Goal: Task Accomplishment & Management: Complete application form

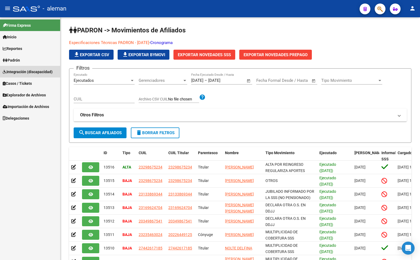
click at [23, 71] on span "Integración (discapacidad)" at bounding box center [28, 72] width 50 height 6
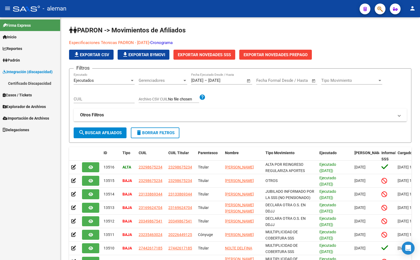
click at [26, 83] on link "Certificado Discapacidad" at bounding box center [30, 84] width 60 height 12
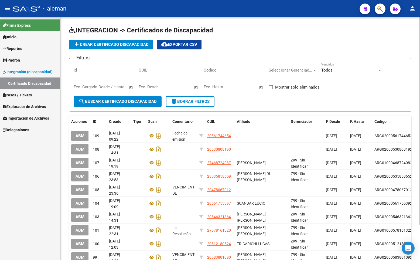
click at [149, 69] on input "CUIL" at bounding box center [169, 70] width 61 height 5
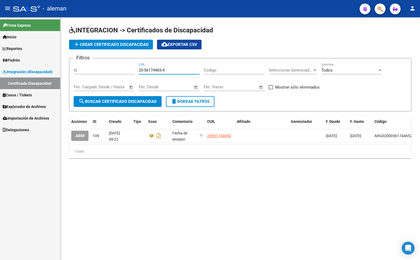
type input "20-56174465-4"
click at [208, 204] on mat-sidenav-content "INTEGRACION -> Certificados de Discapacidad add Crear Certificado Discapacidad …" at bounding box center [240, 138] width 360 height 243
click at [18, 59] on span "Padrón" at bounding box center [11, 60] width 17 height 6
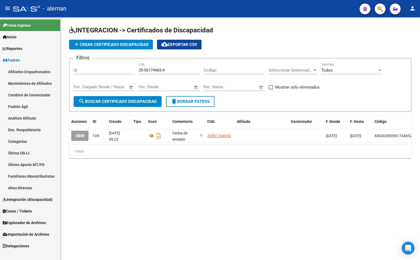
click at [20, 60] on span "Padrón" at bounding box center [11, 60] width 17 height 6
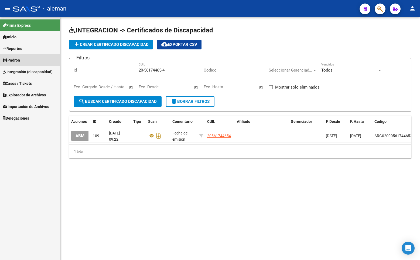
click at [19, 60] on span "Padrón" at bounding box center [11, 60] width 17 height 6
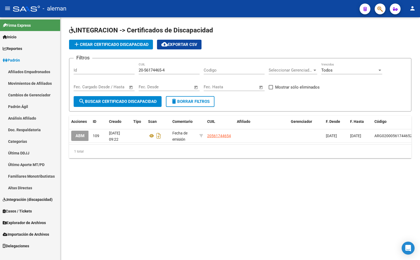
click at [26, 69] on link "Afiliados Empadronados" at bounding box center [30, 72] width 60 height 12
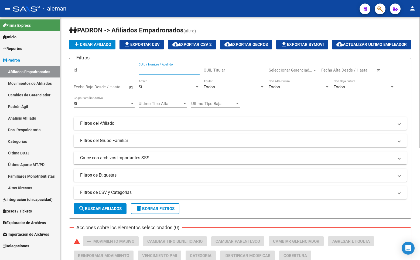
click at [147, 73] on input "CUIL / Nombre / Apellido" at bounding box center [169, 70] width 61 height 5
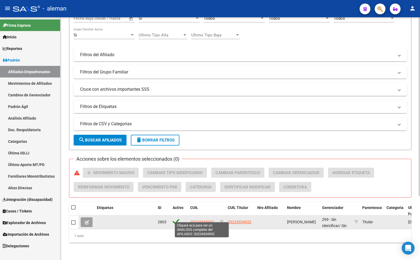
type input "20224334932"
click at [206, 220] on span "20224334932" at bounding box center [202, 222] width 24 height 4
type textarea "20224334932"
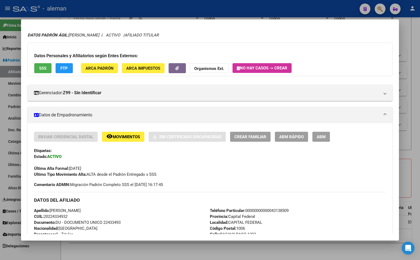
scroll to position [0, 0]
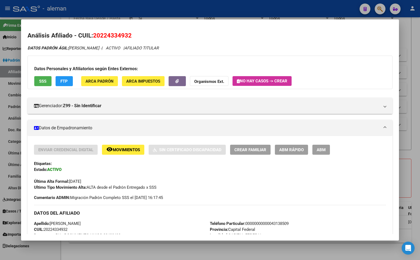
click at [401, 164] on div at bounding box center [210, 130] width 420 height 260
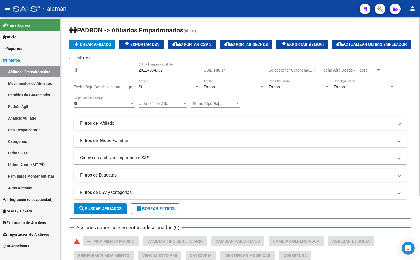
click at [145, 42] on div "add Crear Afiliado file_download Exportar CSV cloud_download Exportar CSV 2 clo…" at bounding box center [240, 45] width 343 height 10
drag, startPoint x: 167, startPoint y: 84, endPoint x: 125, endPoint y: 84, distance: 41.6
click at [125, 84] on div "Filtros Id 20224334932 CUIL / Nombre / Apellido CUIL Titular Seleccionar Gerenc…" at bounding box center [240, 122] width 333 height 119
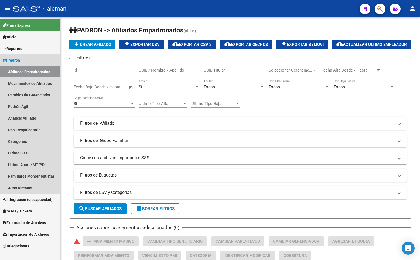
click at [33, 72] on link "Afiliados Empadronados" at bounding box center [30, 72] width 60 height 12
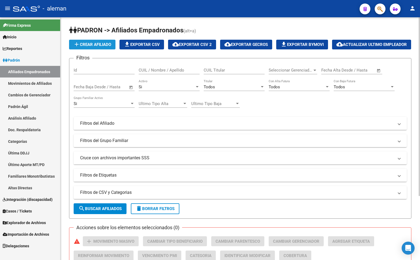
click at [88, 44] on span "add Crear Afiliado" at bounding box center [92, 44] width 38 height 5
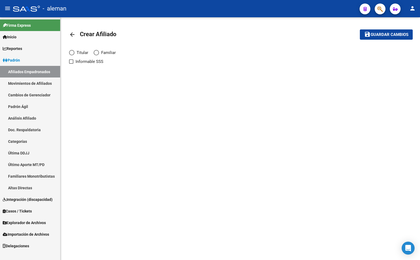
click at [97, 53] on span "Elija una opción" at bounding box center [96, 52] width 5 height 5
click at [97, 53] on input "Familiar" at bounding box center [96, 52] width 5 height 5
radio input "true"
checkbox input "true"
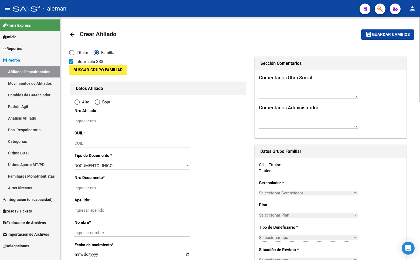
radio input "true"
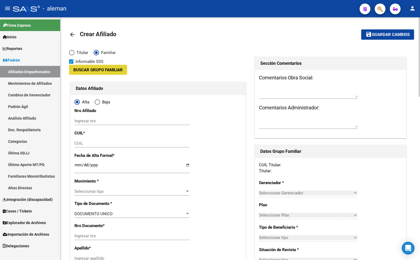
click at [99, 70] on span "Buscar Grupo Familiar" at bounding box center [97, 70] width 49 height 5
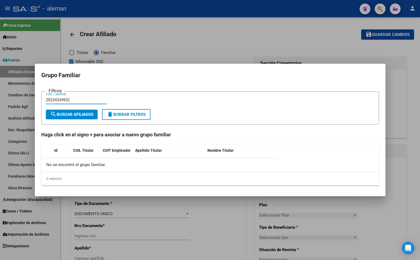
type input "20224334932"
click at [83, 117] on button "search Buscar Afiliados" at bounding box center [72, 115] width 52 height 10
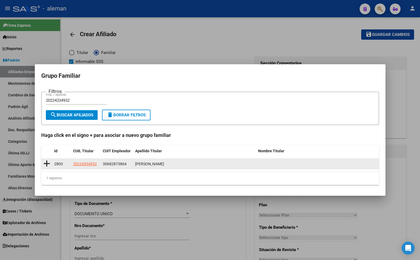
click at [46, 163] on icon at bounding box center [46, 164] width 7 height 8
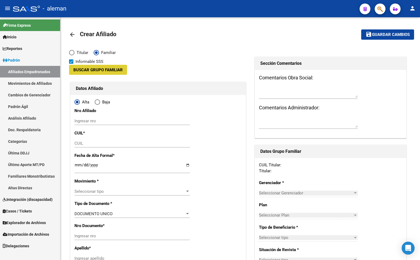
type input "30-68287386-4"
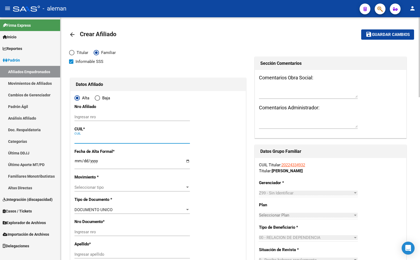
click at [78, 138] on input "CUIL" at bounding box center [133, 139] width 116 height 5
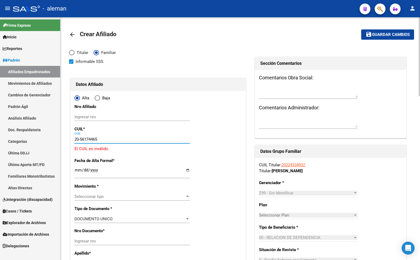
type input "20-56174465-4"
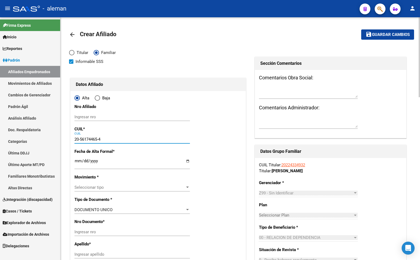
type input "56174465"
type input "[PERSON_NAME]"
type input "[DATE]"
type input "CABA"
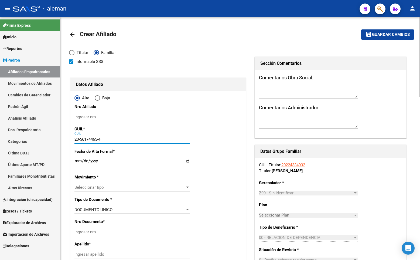
type input "1428"
type input "LA PAMPA"
type input "3235"
type input "01"
type input "20-56174465-4"
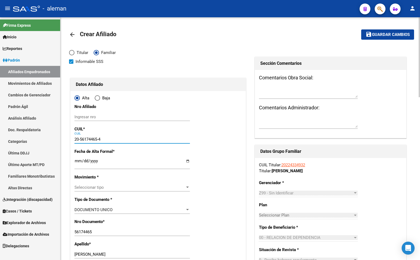
click at [76, 162] on input "Ingresar fecha" at bounding box center [133, 163] width 116 height 9
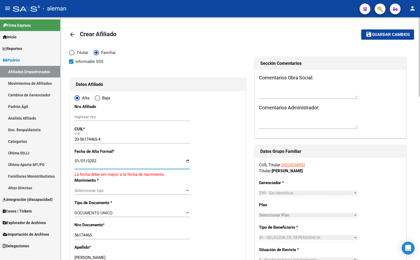
type input "[DATE]"
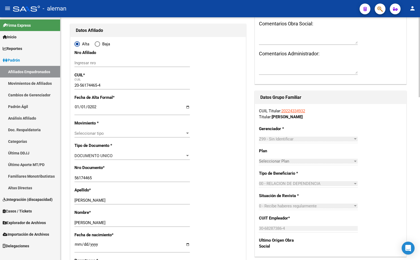
click at [117, 130] on div "Seleccionar tipo Seleccionar tipo" at bounding box center [133, 133] width 116 height 8
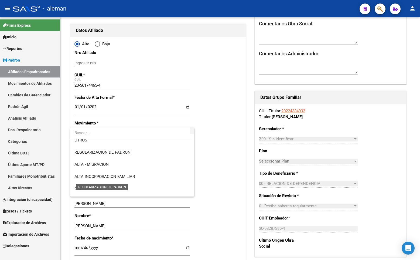
scroll to position [81, 0]
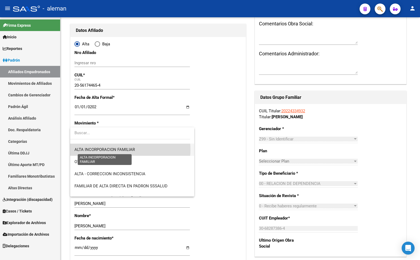
click at [116, 150] on span "ALTA INCORPORACION FAMILIAR" at bounding box center [105, 149] width 60 height 5
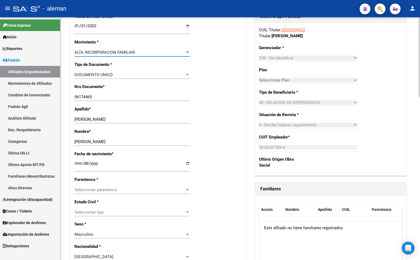
scroll to position [162, 0]
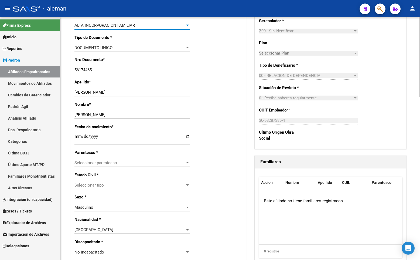
click at [111, 161] on span "Seleccionar parentesco" at bounding box center [130, 162] width 111 height 5
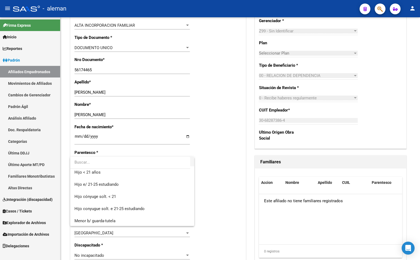
scroll to position [0, 0]
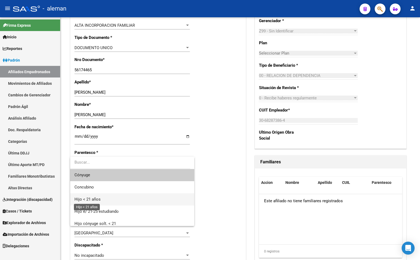
click at [90, 200] on span "Hijo < 21 años" at bounding box center [88, 199] width 26 height 5
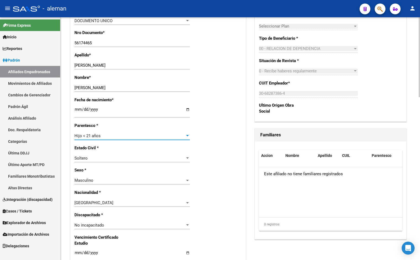
scroll to position [216, 0]
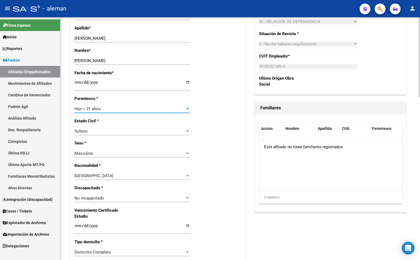
click at [139, 198] on div "No incapacitado" at bounding box center [130, 198] width 111 height 5
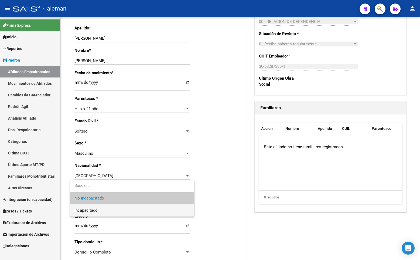
click at [100, 210] on span "Incapacitado" at bounding box center [133, 210] width 116 height 12
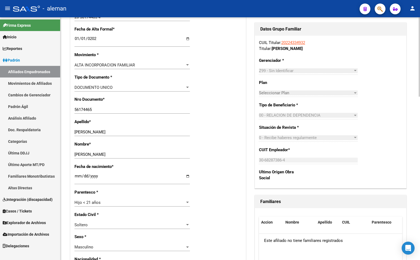
scroll to position [0, 0]
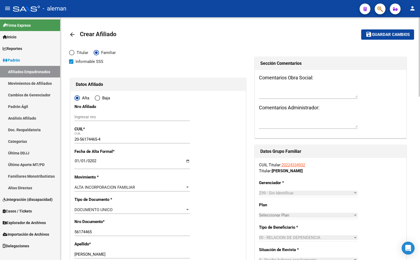
click at [391, 33] on span "Guardar cambios" at bounding box center [391, 34] width 38 height 5
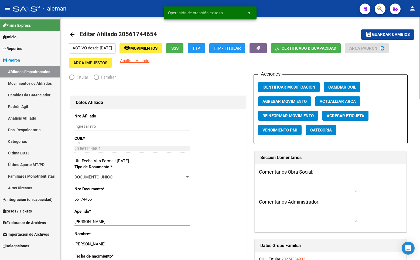
radio input "true"
type input "30-68287386-4"
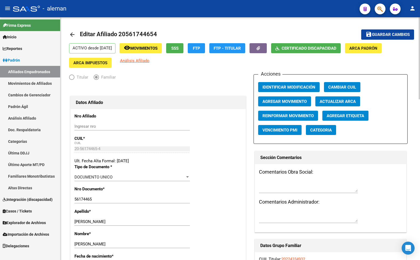
click at [304, 28] on mat-toolbar-row "arrow_back Editar Afiliado 20561744654" at bounding box center [202, 34] width 267 height 17
click at [71, 35] on mat-icon "arrow_back" at bounding box center [72, 34] width 6 height 6
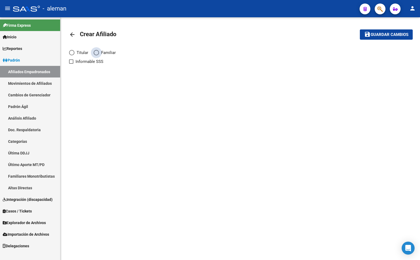
click at [96, 52] on span "Elija una opción" at bounding box center [96, 52] width 5 height 5
click at [96, 52] on input "Familiar" at bounding box center [96, 52] width 5 height 5
radio input "true"
checkbox input "true"
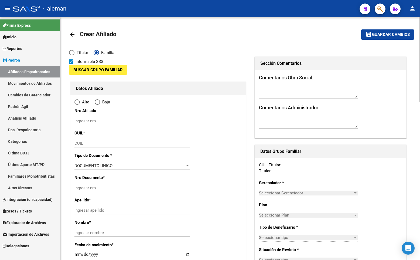
radio input "true"
click at [90, 68] on span "Buscar Grupo Familiar" at bounding box center [97, 70] width 49 height 5
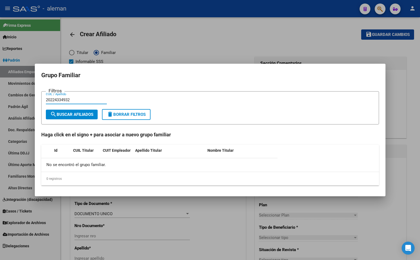
type input "20224334932"
click at [76, 115] on span "search Buscar Afiliados" at bounding box center [71, 114] width 43 height 5
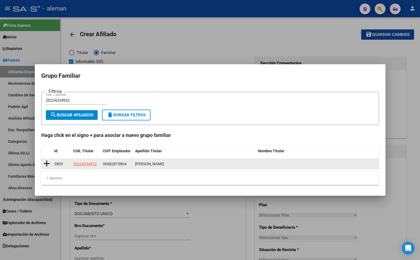
click at [48, 164] on icon at bounding box center [46, 164] width 7 height 8
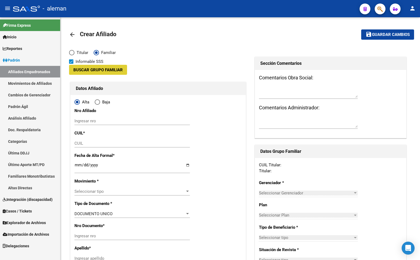
type input "30-68287386-4"
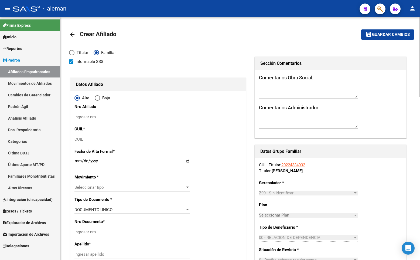
click at [96, 138] on input "CUIL" at bounding box center [133, 139] width 116 height 5
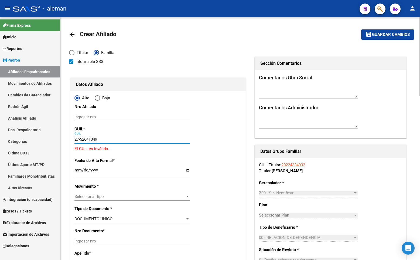
type input "27-52641049-7"
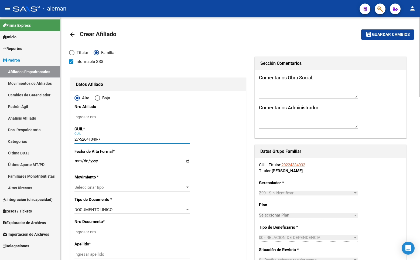
type input "52641049"
type input "[PERSON_NAME]"
type input "[DATE]"
type input "CABA"
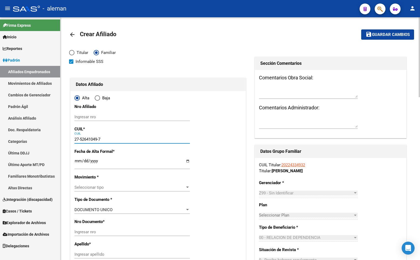
type input "1428"
type input "LA PAMPA"
type input "2976"
type input "7"
type input "27-52641049-7"
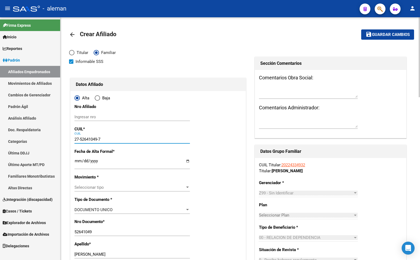
click at [77, 162] on input "Ingresar fecha" at bounding box center [133, 163] width 116 height 9
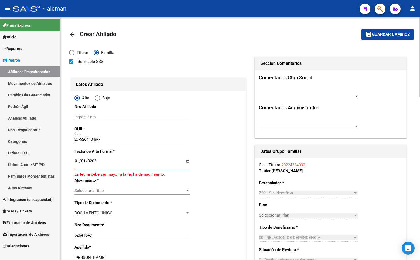
type input "[DATE]"
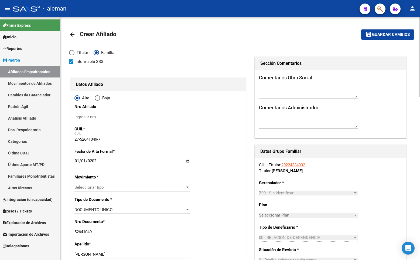
click at [84, 186] on span "Seleccionar tipo" at bounding box center [130, 187] width 111 height 5
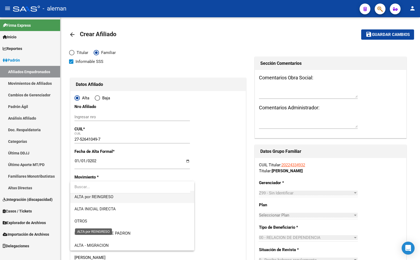
scroll to position [54, 0]
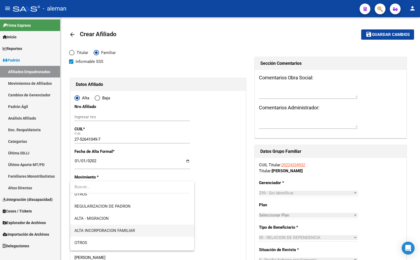
click at [98, 228] on span "ALTA INCORPORACION FAMILIAR" at bounding box center [133, 231] width 116 height 12
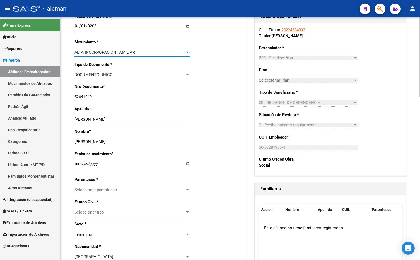
scroll to position [162, 0]
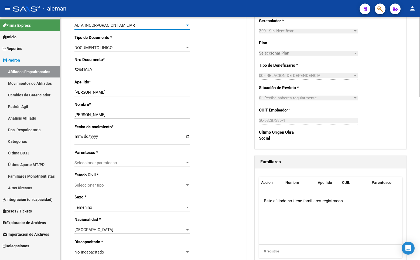
click at [117, 162] on span "Seleccionar parentesco" at bounding box center [130, 162] width 111 height 5
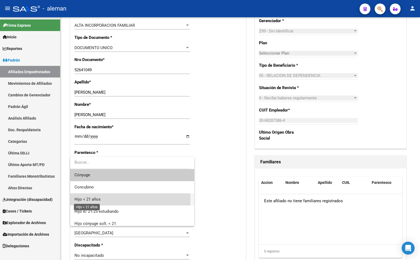
click at [90, 198] on span "Hijo < 21 años" at bounding box center [88, 199] width 26 height 5
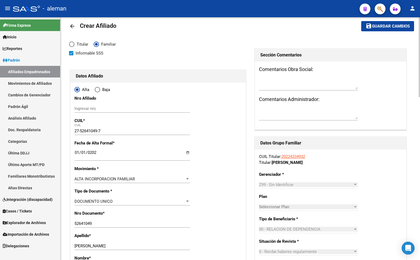
scroll to position [0, 0]
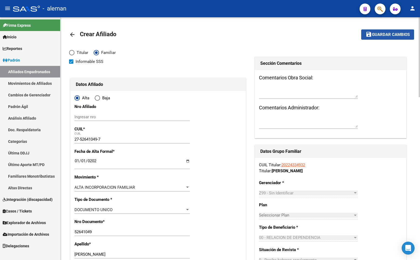
click at [393, 33] on span "Guardar cambios" at bounding box center [391, 34] width 38 height 5
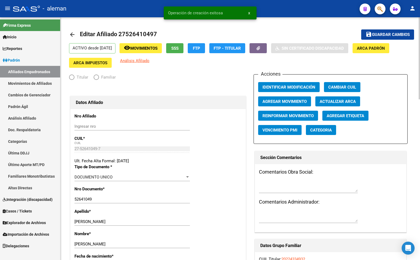
radio input "true"
type input "30-68287386-4"
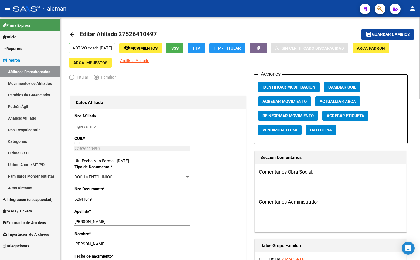
click at [29, 70] on link "Afiliados Empadronados" at bounding box center [30, 72] width 60 height 12
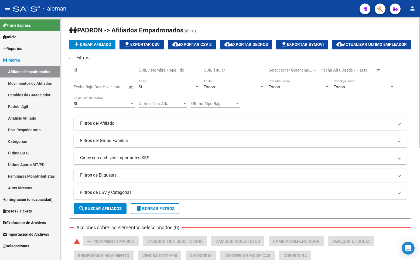
click at [32, 84] on link "Movimientos de Afiliados" at bounding box center [30, 84] width 60 height 12
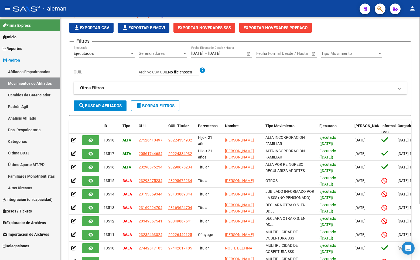
scroll to position [54, 0]
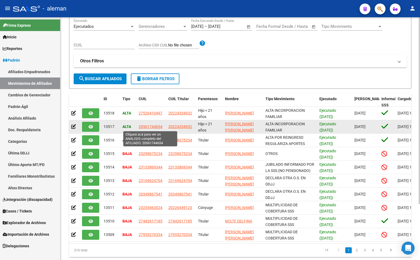
click at [154, 126] on span "20561744654" at bounding box center [151, 126] width 24 height 4
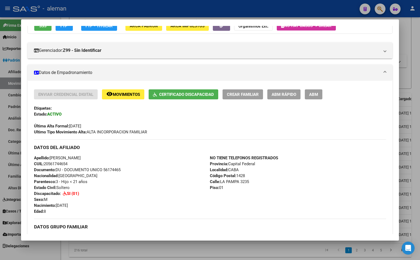
scroll to position [0, 0]
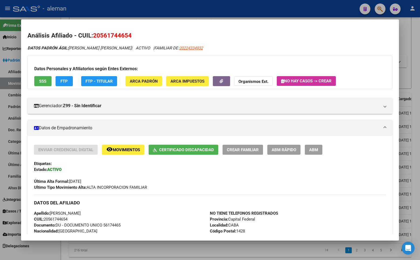
click at [420, 90] on html "menu - aleman person Firma Express Inicio Calendario SSS Instructivos Contacto …" at bounding box center [210, 130] width 420 height 260
click at [269, 36] on h2 "Análisis Afiliado - CUIL: 20561744654" at bounding box center [210, 35] width 365 height 9
click at [415, 38] on div at bounding box center [210, 130] width 420 height 260
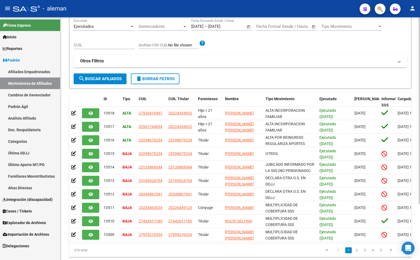
drag, startPoint x: 204, startPoint y: 124, endPoint x: 232, endPoint y: 73, distance: 58.5
click at [232, 73] on div "Filtros Ejecutados Ejecutado Gerenciadores Gerenciadores [DATE] [DATE] – [DATE]…" at bounding box center [240, 46] width 333 height 55
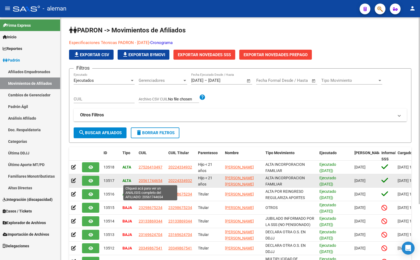
click at [151, 180] on span "20561744654" at bounding box center [151, 180] width 24 height 4
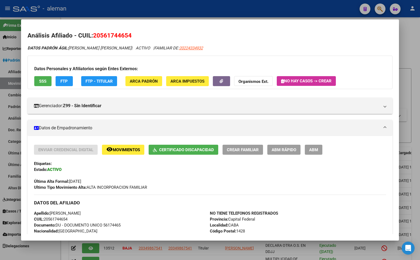
click at [414, 106] on div at bounding box center [210, 130] width 420 height 260
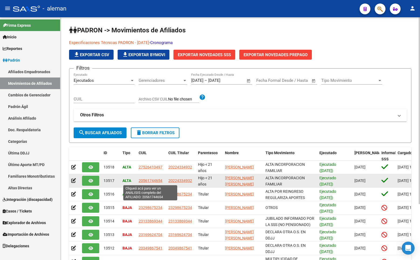
click at [149, 181] on span "20561744654" at bounding box center [151, 180] width 24 height 4
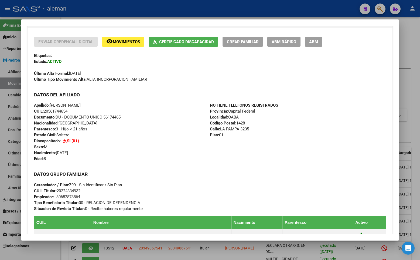
scroll to position [81, 0]
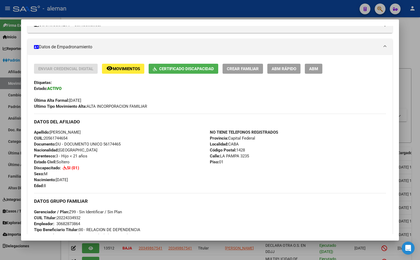
click at [412, 146] on div at bounding box center [210, 130] width 420 height 260
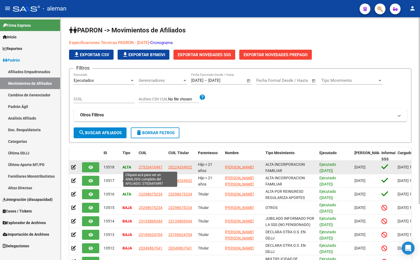
click at [153, 168] on span "27526410497" at bounding box center [151, 167] width 24 height 4
type textarea "27526410497"
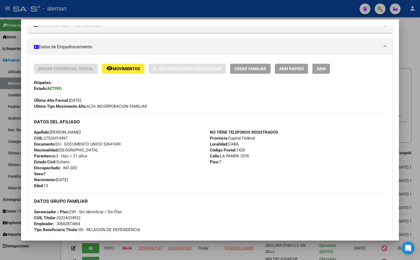
scroll to position [108, 0]
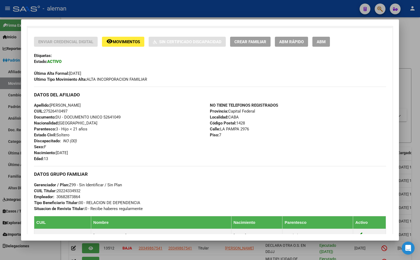
click at [411, 43] on div at bounding box center [210, 130] width 420 height 260
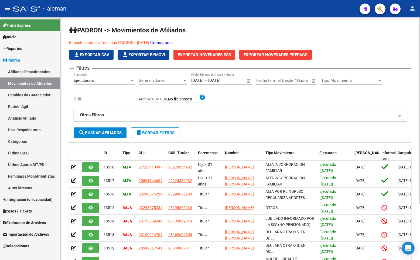
click at [414, 60] on div "PADRON -> Movimientos de Afiliados Especificaciones Técnicas PADRON - [DATE] - …" at bounding box center [240, 172] width 360 height 311
click at [366, 42] on p "Especificaciones Técnicas PADRON - [DATE] - Cronograma" at bounding box center [240, 43] width 343 height 6
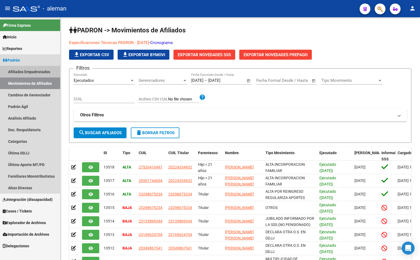
click at [21, 70] on link "Afiliados Empadronados" at bounding box center [30, 72] width 60 height 12
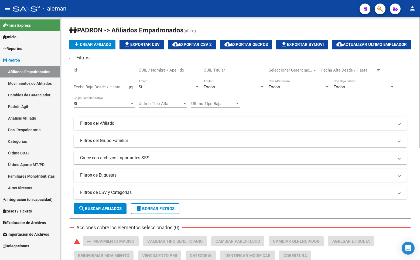
click at [170, 73] on input "CUIL / Nombre / Apellido" at bounding box center [169, 70] width 61 height 5
click at [102, 106] on div "Si" at bounding box center [102, 103] width 56 height 5
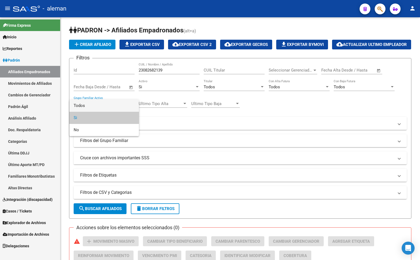
click at [105, 103] on span "Todos" at bounding box center [104, 106] width 61 height 12
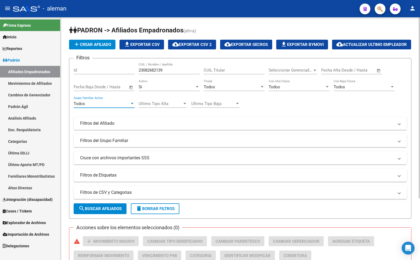
click at [171, 89] on div "Si" at bounding box center [167, 87] width 56 height 5
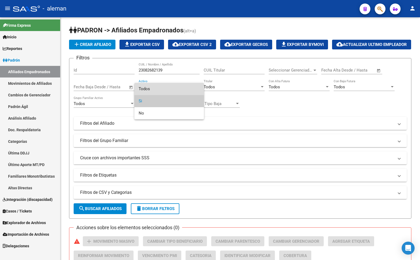
click at [170, 88] on span "Todos" at bounding box center [169, 89] width 61 height 12
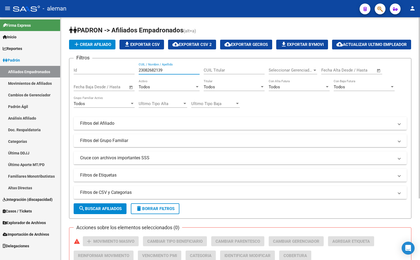
click at [169, 73] on input "23082682139" at bounding box center [169, 70] width 61 height 5
drag, startPoint x: 166, startPoint y: 85, endPoint x: 125, endPoint y: 85, distance: 41.3
click at [125, 85] on div "Filtros Id 23082682139 CUIL / Nombre / Apellido CUIL Titular Seleccionar Gerenc…" at bounding box center [240, 122] width 333 height 119
drag, startPoint x: 157, startPoint y: 84, endPoint x: 118, endPoint y: 84, distance: 39.2
click at [118, 83] on div "Filtros Id 23049954549 CUIL / Nombre / Apellido CUIL Titular Seleccionar Gerenc…" at bounding box center [240, 122] width 333 height 119
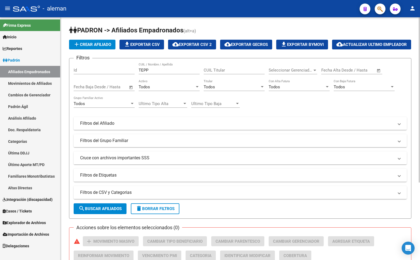
drag, startPoint x: 161, startPoint y: 81, endPoint x: 157, endPoint y: 83, distance: 4.8
click at [157, 74] on div "[PERSON_NAME] CUIL / Nombre / Apellido" at bounding box center [169, 69] width 61 height 12
drag, startPoint x: 153, startPoint y: 84, endPoint x: 134, endPoint y: 84, distance: 18.1
click at [133, 84] on div "Filtros Id [PERSON_NAME] CUIL / Nombre / Apellido CUIL Titular Seleccionar Gere…" at bounding box center [240, 122] width 333 height 119
type input "[PERSON_NAME]"
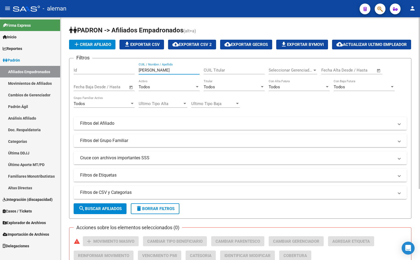
drag, startPoint x: 164, startPoint y: 85, endPoint x: 130, endPoint y: 84, distance: 34.0
click at [130, 84] on div "Filtros Id [PERSON_NAME] CUIL / Nombre / Apellido CUIL Titular Seleccionar Gere…" at bounding box center [240, 122] width 333 height 119
